Goal: Task Accomplishment & Management: Manage account settings

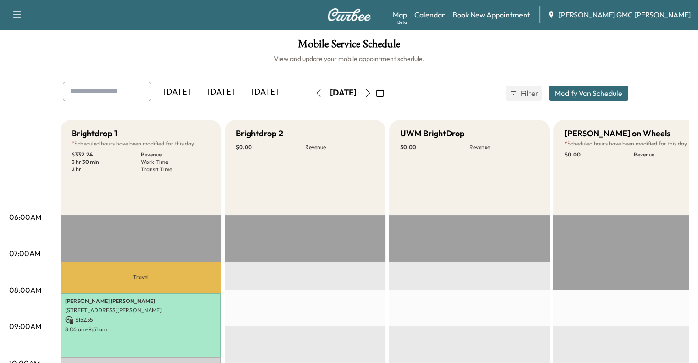
click at [199, 97] on div "[DATE]" at bounding box center [221, 92] width 44 height 21
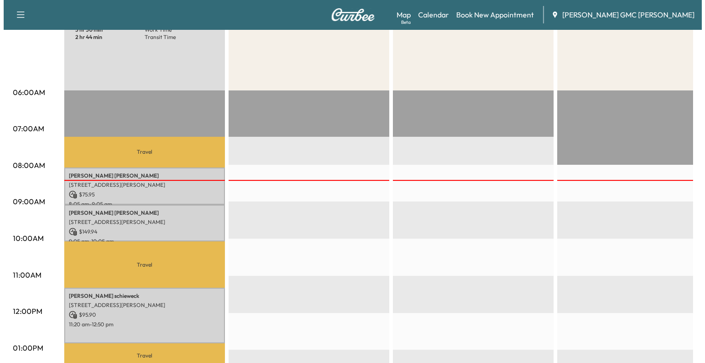
scroll to position [130, 0]
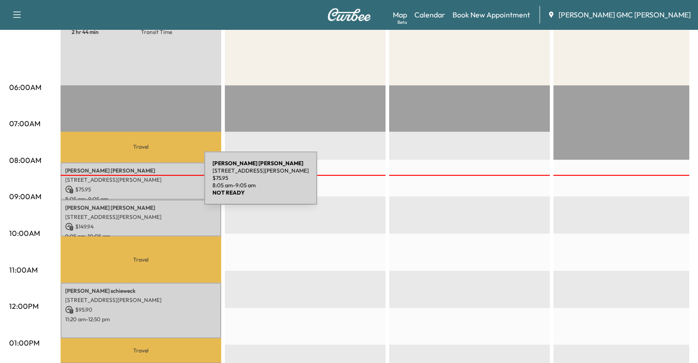
click at [135, 185] on p "$ 75.95" at bounding box center [141, 189] width 152 height 8
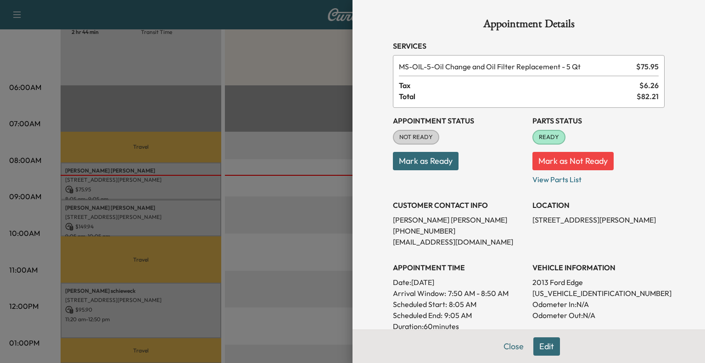
click at [410, 160] on button "Mark as Ready" at bounding box center [426, 161] width 66 height 18
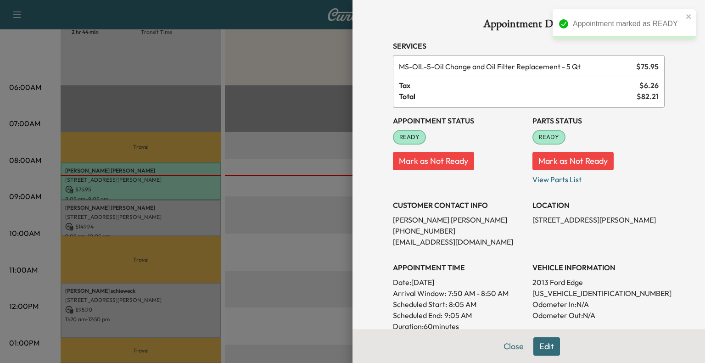
click at [161, 215] on div at bounding box center [352, 181] width 705 height 363
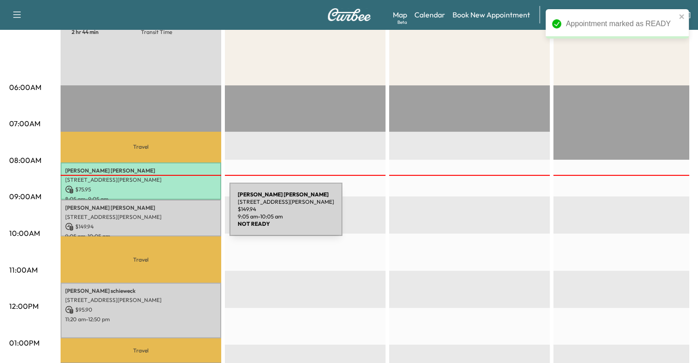
click at [161, 215] on p "[STREET_ADDRESS][PERSON_NAME]" at bounding box center [141, 216] width 152 height 7
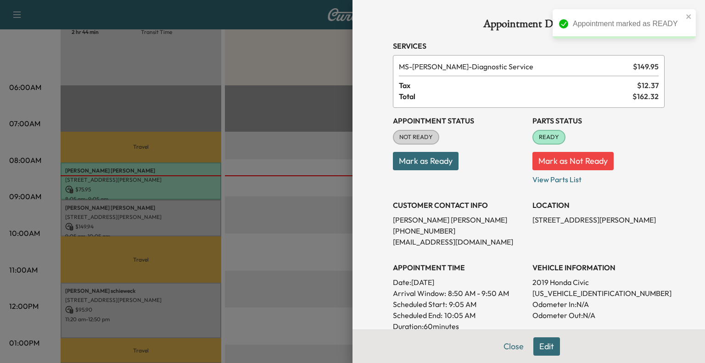
click at [443, 162] on button "Mark as Ready" at bounding box center [426, 161] width 66 height 18
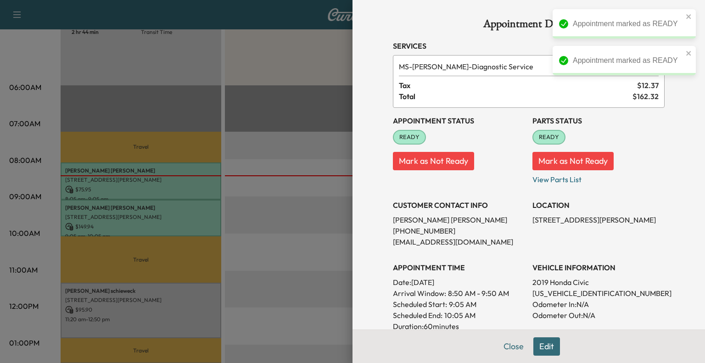
click at [307, 225] on div at bounding box center [352, 181] width 705 height 363
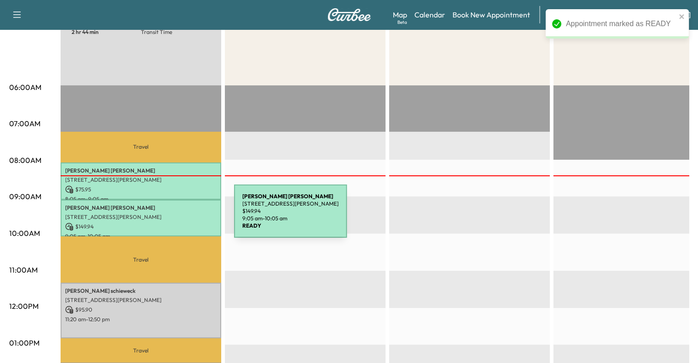
click at [165, 217] on p "[STREET_ADDRESS][PERSON_NAME]" at bounding box center [141, 216] width 152 height 7
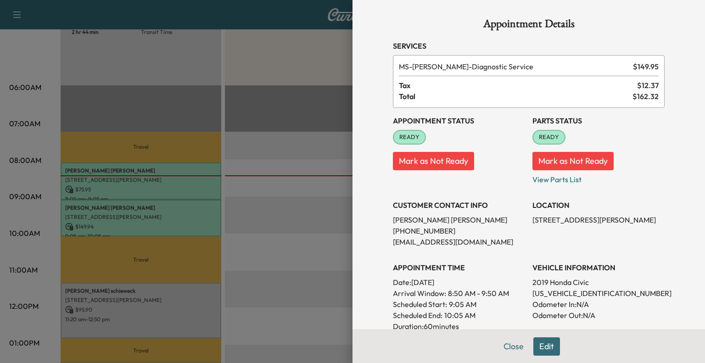
click at [488, 273] on div "APPOINTMENT TIME Date: [DATE] Arrival Window: 8:50 AM - 9:50 AM Scheduled Start…" at bounding box center [459, 293] width 132 height 77
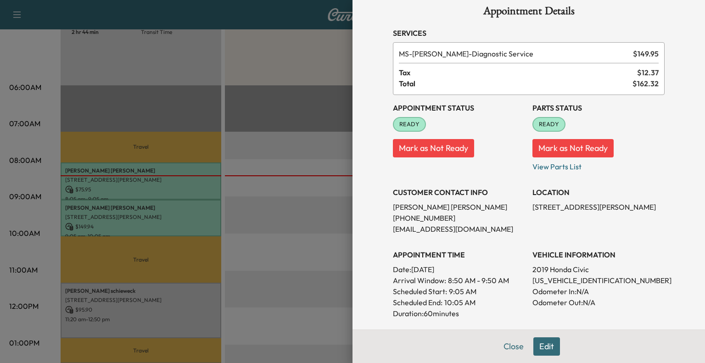
scroll to position [10, 0]
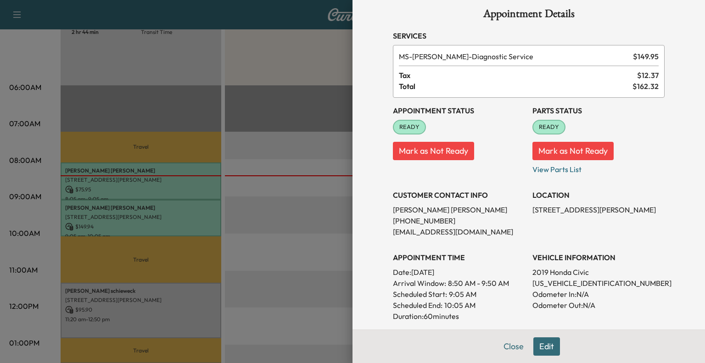
click at [324, 178] on div at bounding box center [352, 181] width 705 height 363
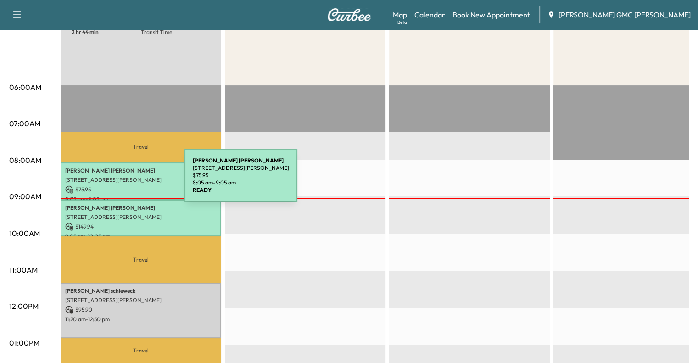
click at [116, 181] on p "[STREET_ADDRESS][PERSON_NAME]" at bounding box center [141, 179] width 152 height 7
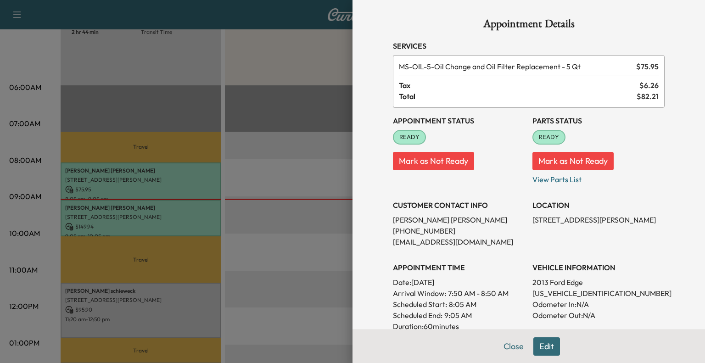
click at [549, 292] on p "[US_VEHICLE_IDENTIFICATION_NUMBER]" at bounding box center [599, 293] width 132 height 11
copy p "[US_VEHICLE_IDENTIFICATION_NUMBER]"
